Goal: Find specific page/section: Find specific page/section

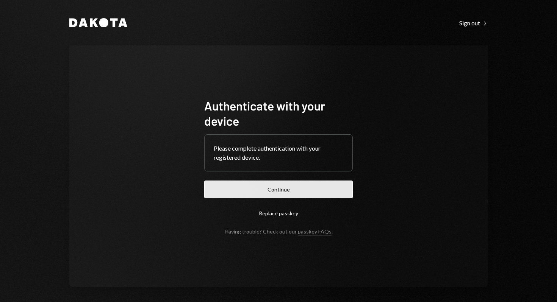
click at [271, 195] on button "Continue" at bounding box center [278, 190] width 149 height 18
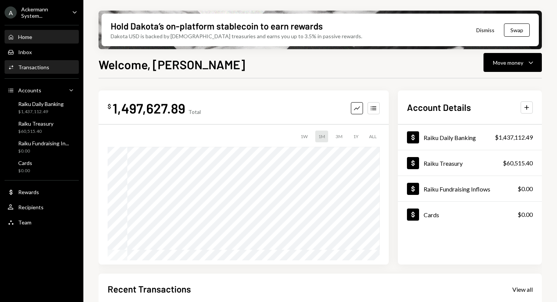
click at [39, 67] on div "Transactions" at bounding box center [33, 67] width 31 height 6
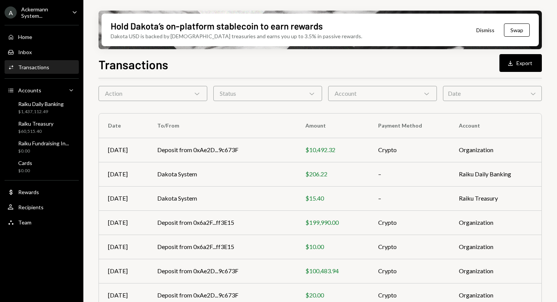
scroll to position [38, 0]
